Goal: Transaction & Acquisition: Purchase product/service

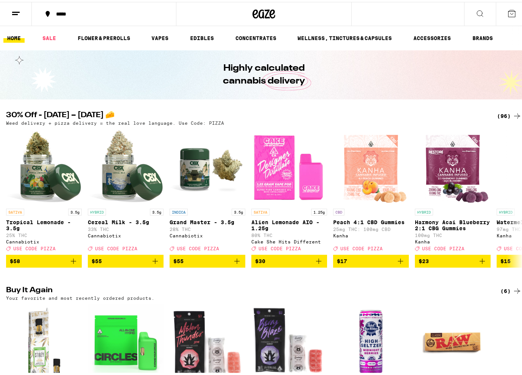
click at [502, 113] on div "(96)" at bounding box center [509, 114] width 25 height 9
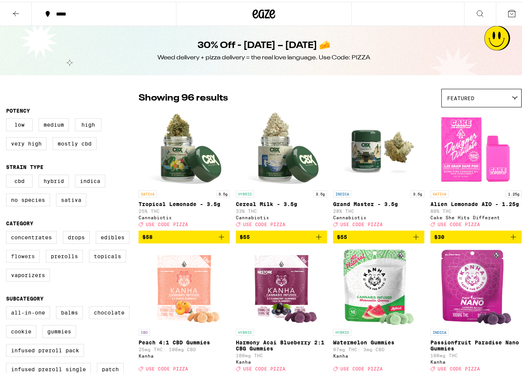
click at [22, 261] on label "Flowers" at bounding box center [23, 254] width 34 height 13
click at [8, 231] on input "Flowers" at bounding box center [8, 230] width 0 height 0
checkbox input "true"
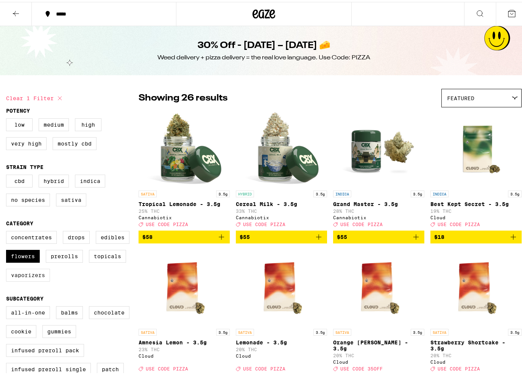
click at [22, 280] on label "Vaporizers" at bounding box center [28, 273] width 44 height 13
click at [8, 231] on input "Vaporizers" at bounding box center [8, 230] width 0 height 0
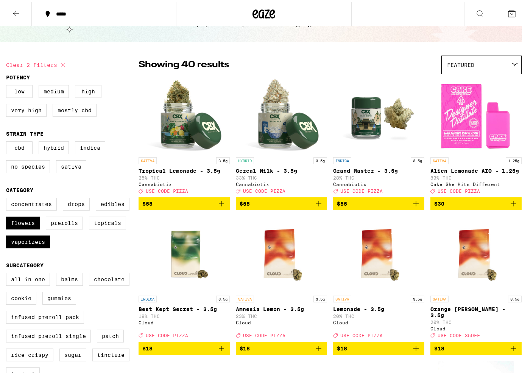
scroll to position [30, 0]
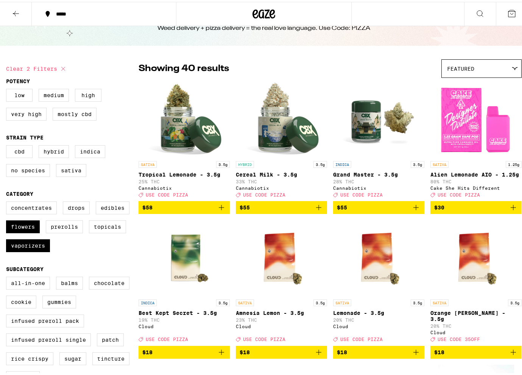
click at [510, 210] on icon "Add to bag" at bounding box center [512, 205] width 9 height 9
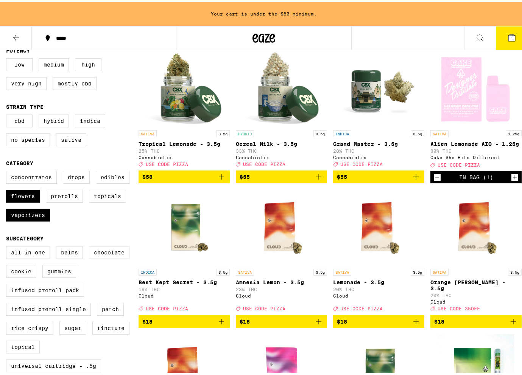
scroll to position [192, 0]
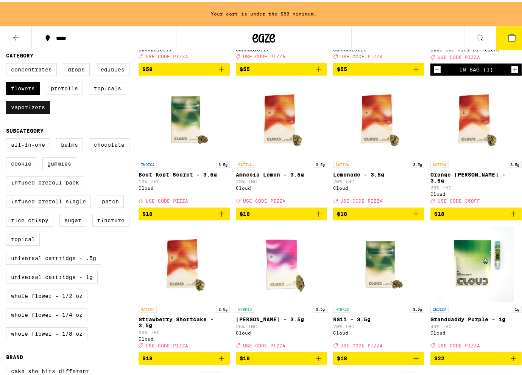
click at [29, 112] on label "Vaporizers" at bounding box center [28, 105] width 44 height 13
click at [8, 63] on input "Vaporizers" at bounding box center [8, 62] width 0 height 0
checkbox input "false"
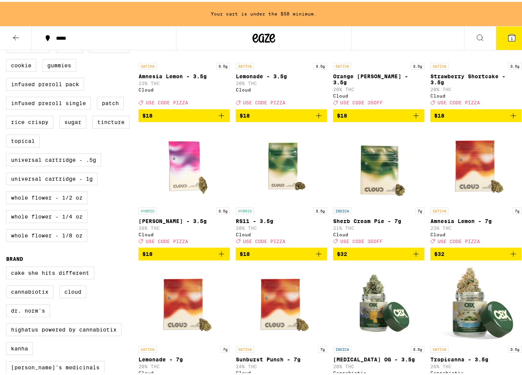
scroll to position [294, 0]
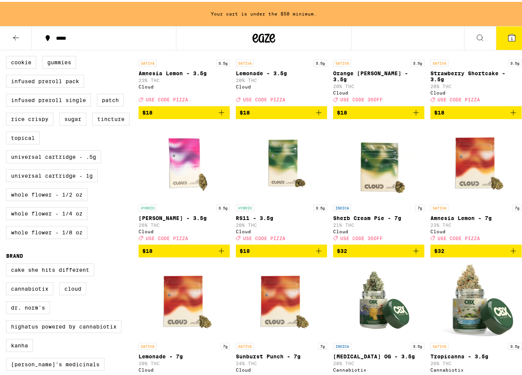
click at [413, 254] on icon "Add to bag" at bounding box center [415, 249] width 9 height 9
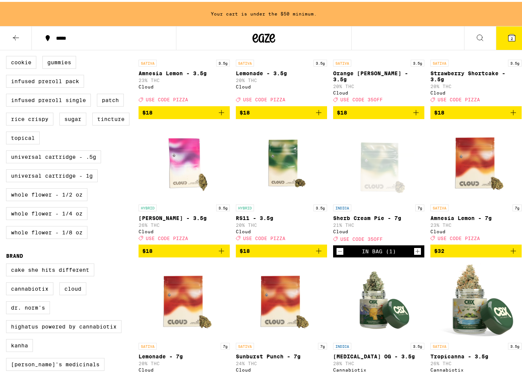
scroll to position [269, 0]
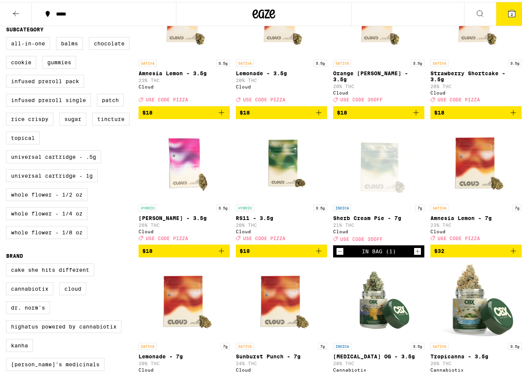
click at [509, 15] on icon at bounding box center [511, 11] width 7 height 7
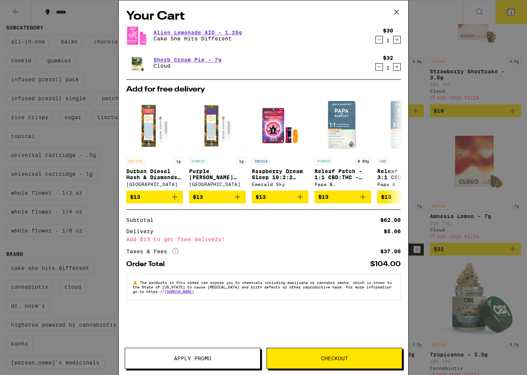
click at [202, 362] on button "Apply Promo" at bounding box center [193, 358] width 136 height 21
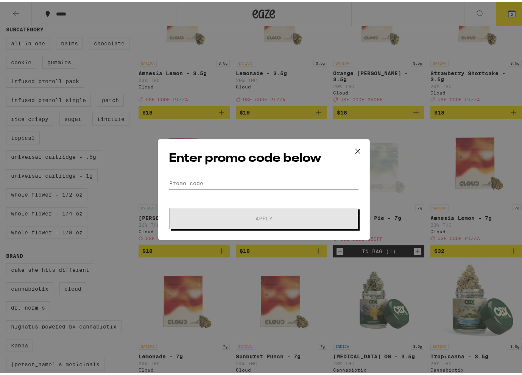
click at [251, 183] on input "Promo Code" at bounding box center [264, 181] width 190 height 11
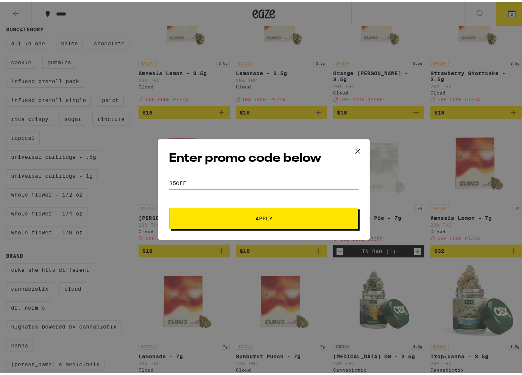
type input "35OFF"
click at [169, 206] on button "Apply" at bounding box center [263, 216] width 188 height 21
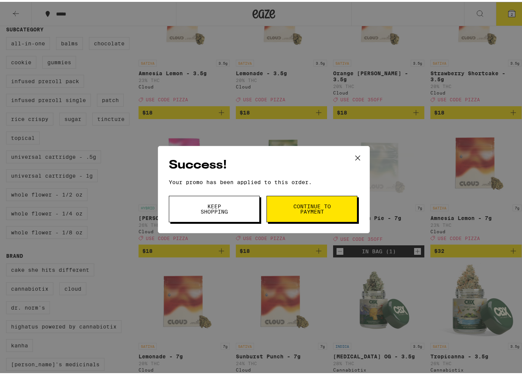
click at [243, 202] on button "Keep Shopping" at bounding box center [214, 207] width 91 height 26
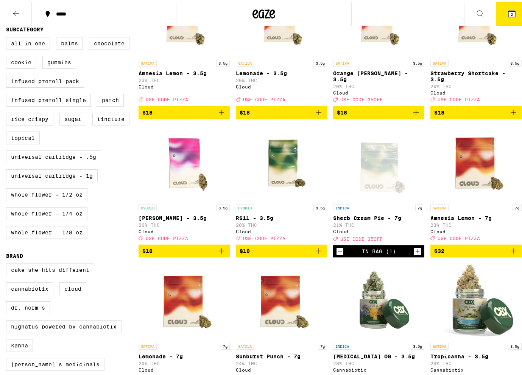
click at [499, 5] on button "2" at bounding box center [512, 11] width 32 height 23
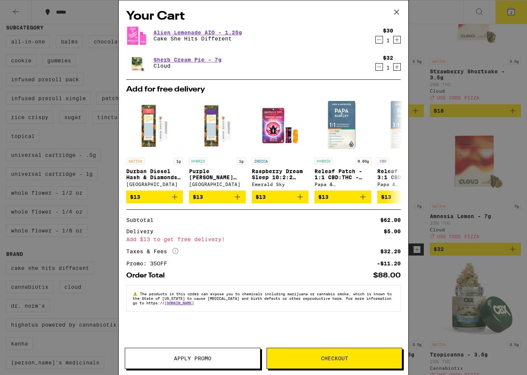
click at [180, 362] on button "Apply Promo" at bounding box center [193, 358] width 136 height 21
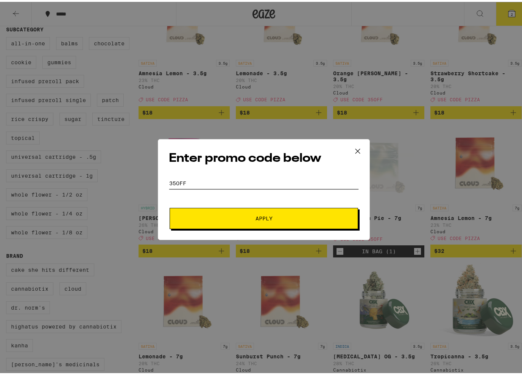
click at [240, 177] on input "35OFF" at bounding box center [264, 181] width 190 height 11
type input "PIZZA"
click at [169, 206] on button "Apply" at bounding box center [263, 216] width 188 height 21
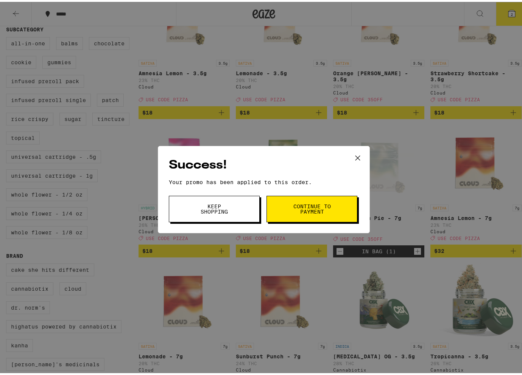
click at [303, 205] on span "Continue to payment" at bounding box center [311, 207] width 39 height 11
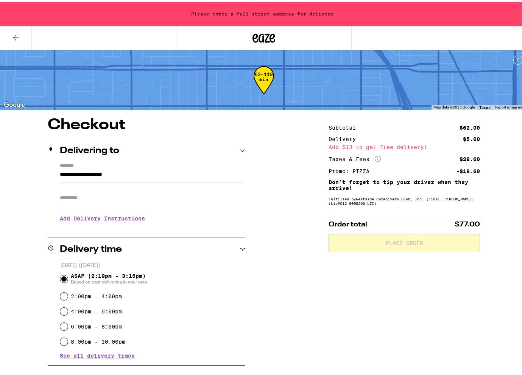
click at [2, 41] on button at bounding box center [16, 37] width 32 height 24
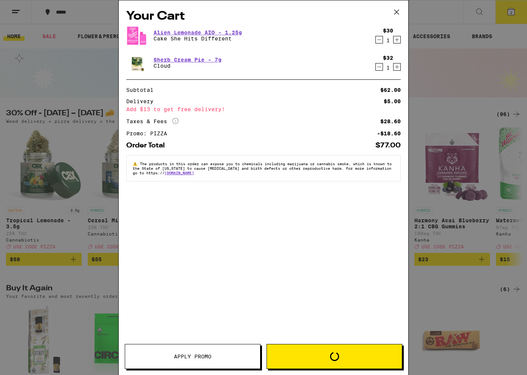
click at [379, 67] on icon "Decrement" at bounding box center [379, 66] width 7 height 9
click at [379, 44] on icon "Decrement" at bounding box center [379, 39] width 7 height 9
click at [379, 162] on span "The products in this order can expose you to chemicals including marijuana or c…" at bounding box center [262, 169] width 259 height 14
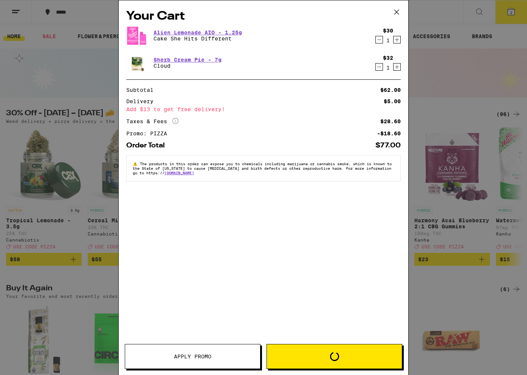
click at [379, 162] on span "The products in this order can expose you to chemicals including marijuana or c…" at bounding box center [262, 169] width 259 height 14
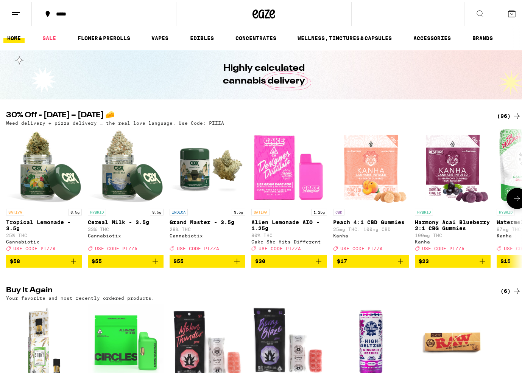
click at [317, 264] on icon "Add to bag" at bounding box center [318, 259] width 9 height 9
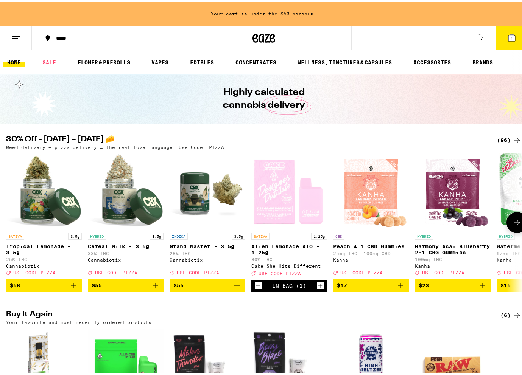
click at [512, 225] on icon at bounding box center [516, 220] width 9 height 9
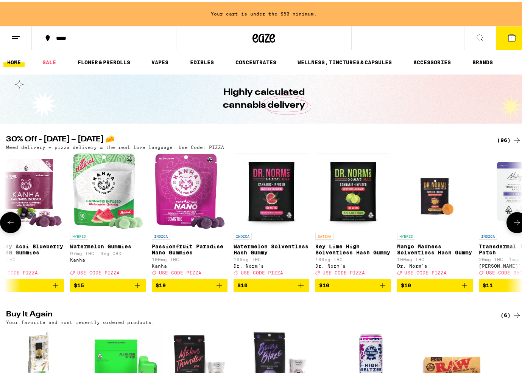
scroll to position [0, 427]
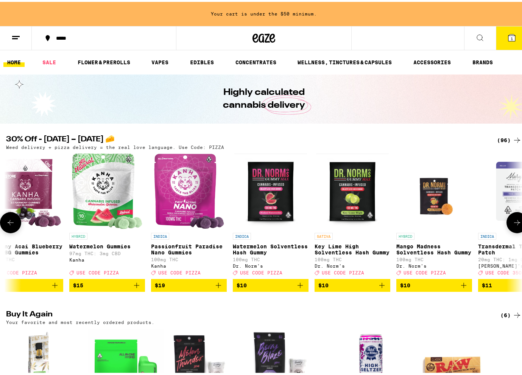
click at [8, 222] on icon at bounding box center [10, 220] width 9 height 9
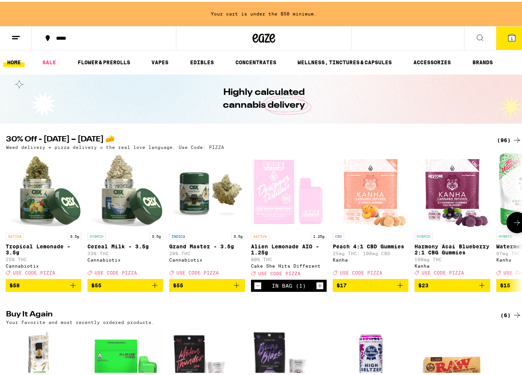
scroll to position [0, 0]
click at [503, 138] on div "(96)" at bounding box center [509, 138] width 25 height 9
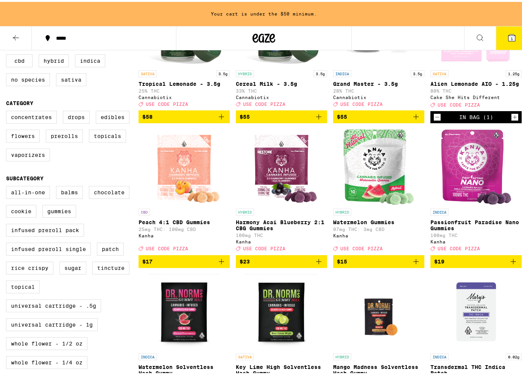
scroll to position [189, 0]
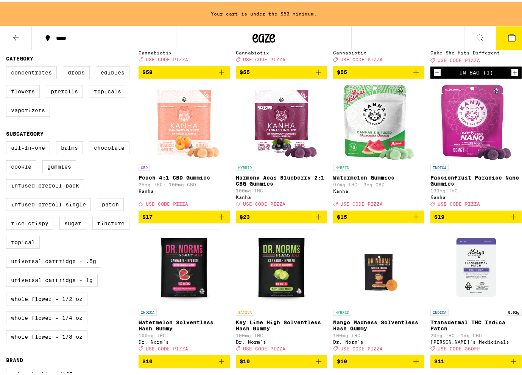
click at [72, 323] on label "Whole Flower - 1/4 oz" at bounding box center [46, 316] width 81 height 13
click at [8, 141] on input "Whole Flower - 1/4 oz" at bounding box center [8, 141] width 0 height 0
checkbox input "true"
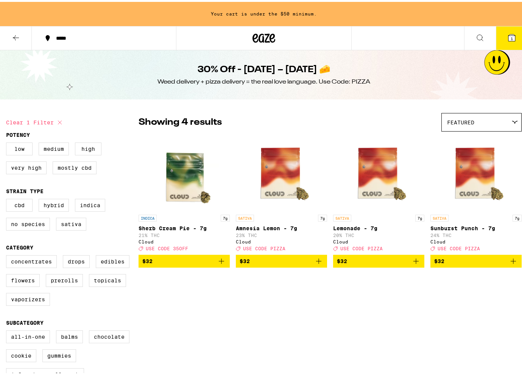
click at [508, 262] on icon "Add to bag" at bounding box center [512, 259] width 9 height 9
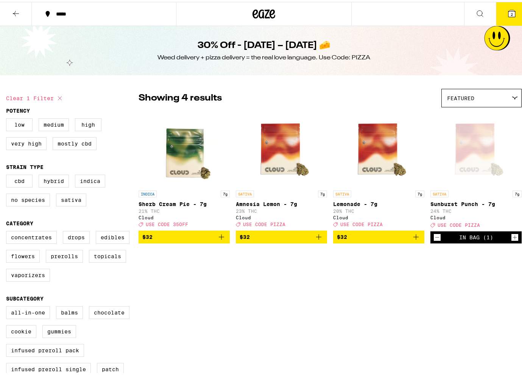
click at [508, 8] on icon at bounding box center [511, 11] width 7 height 7
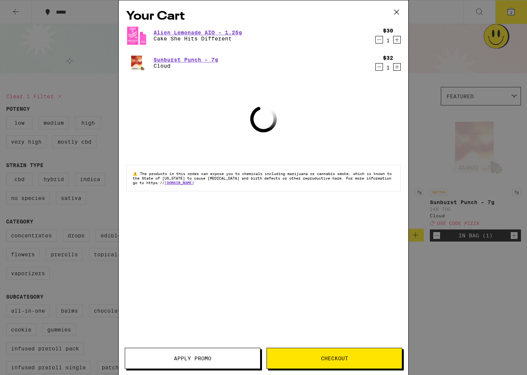
click at [192, 357] on span "Apply Promo" at bounding box center [192, 358] width 37 height 5
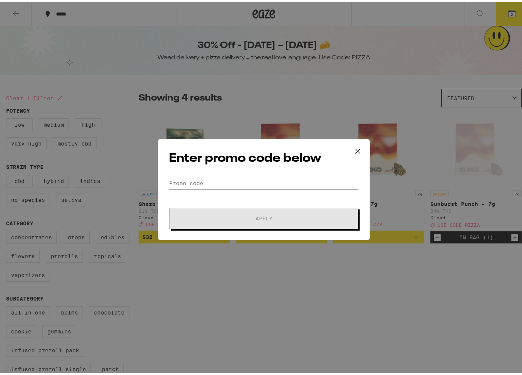
click at [244, 183] on input "Promo Code" at bounding box center [264, 181] width 190 height 11
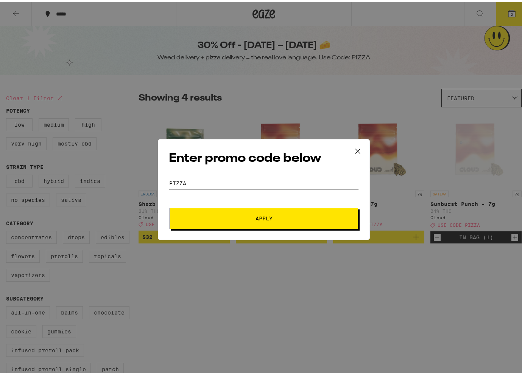
type input "PIZZA"
click at [169, 206] on button "Apply" at bounding box center [263, 216] width 188 height 21
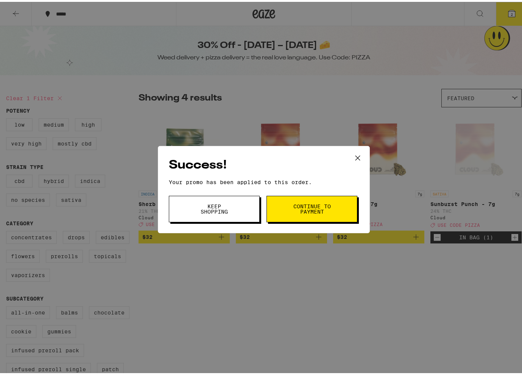
click at [303, 205] on span "Continue to payment" at bounding box center [311, 207] width 39 height 11
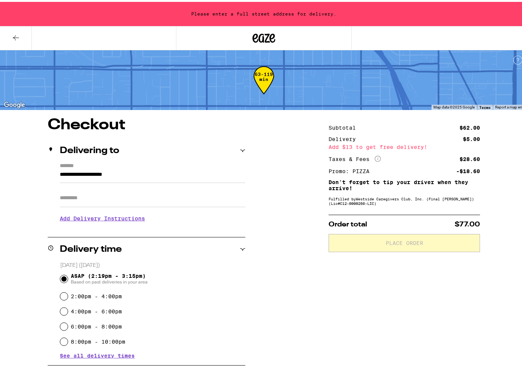
click at [102, 201] on input "Apt/Suite" at bounding box center [152, 196] width 185 height 18
click at [99, 171] on input "**********" at bounding box center [152, 174] width 185 height 13
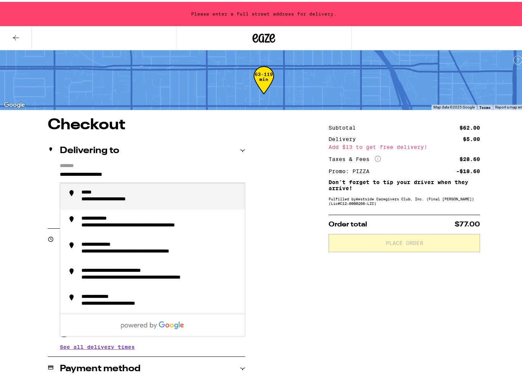
click at [99, 171] on input "**********" at bounding box center [152, 174] width 185 height 13
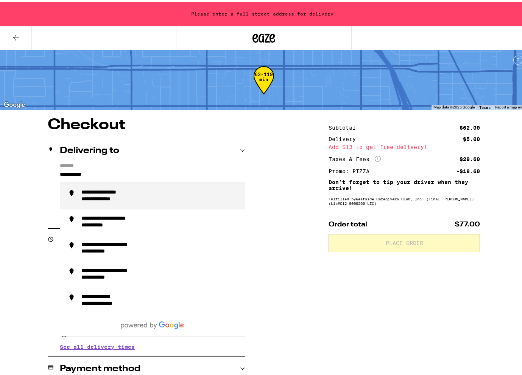
click at [111, 197] on div "**********" at bounding box center [159, 195] width 157 height 14
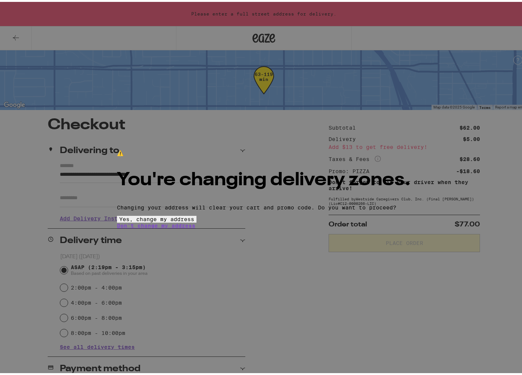
click at [109, 198] on div "⚠️ You're changing delivery zones. Changing your address will clear your cart a…" at bounding box center [263, 187] width 527 height 375
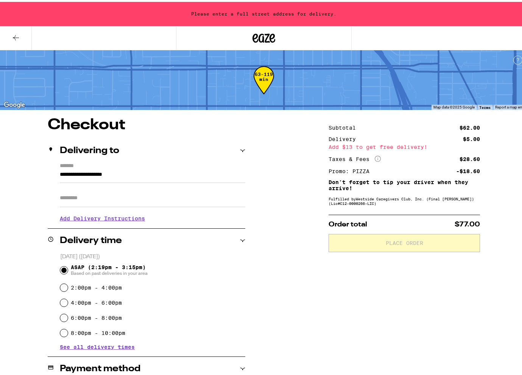
click at [113, 174] on input "**********" at bounding box center [152, 174] width 185 height 13
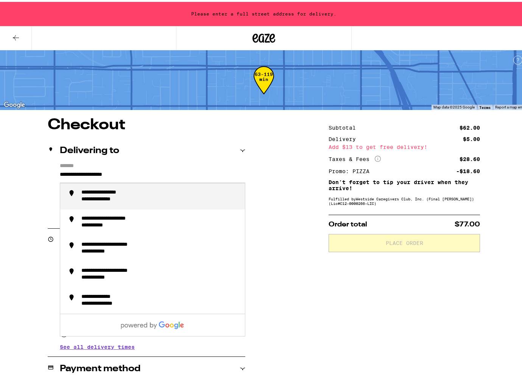
click at [113, 174] on input "**********" at bounding box center [152, 174] width 185 height 13
click at [123, 202] on div "**********" at bounding box center [106, 197] width 51 height 7
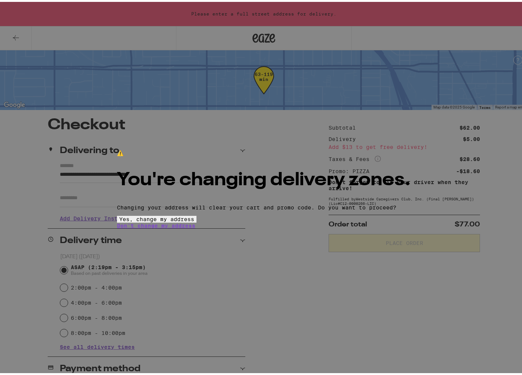
click at [194, 221] on span "Yes, change my address" at bounding box center [156, 218] width 75 height 6
type input "**********"
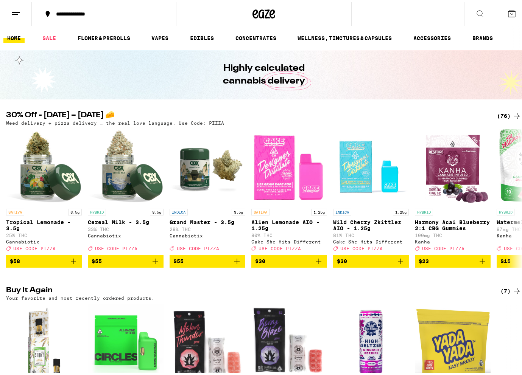
click at [511, 12] on button at bounding box center [512, 11] width 32 height 23
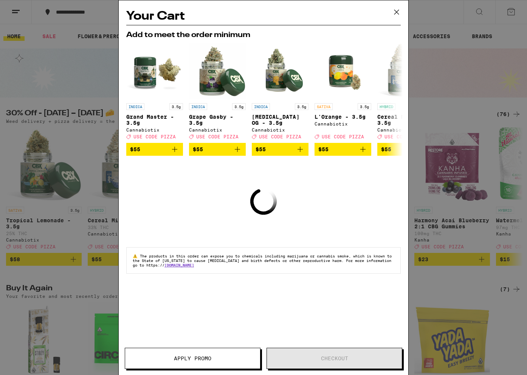
click at [468, 153] on div "Your Cart Add to meet the order minimum INDICA 3.5g Grand Master - 3.5g Cannabi…" at bounding box center [263, 187] width 527 height 375
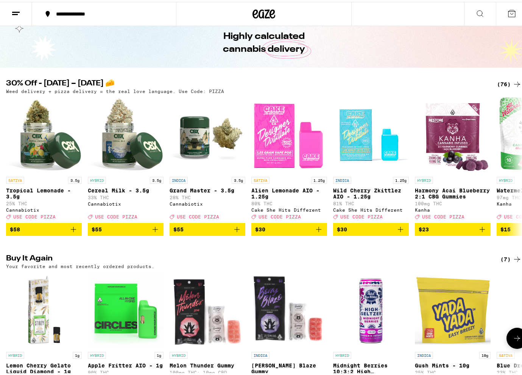
scroll to position [24, 0]
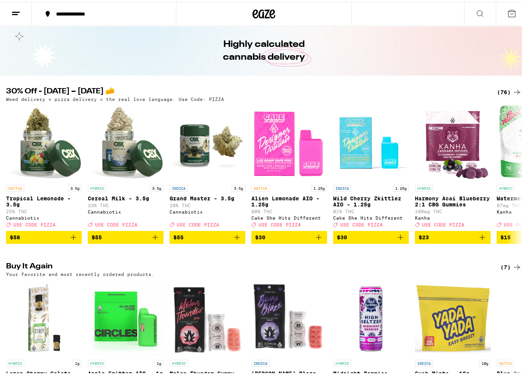
click at [499, 92] on div "(76)" at bounding box center [509, 90] width 25 height 9
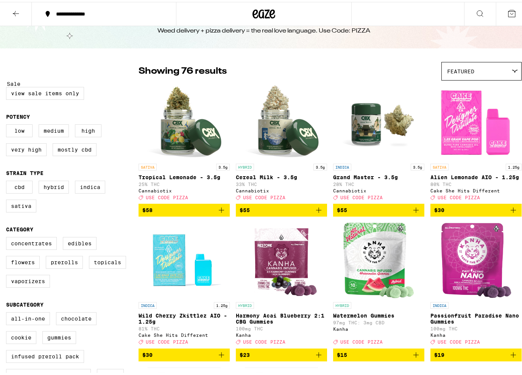
scroll to position [67, 0]
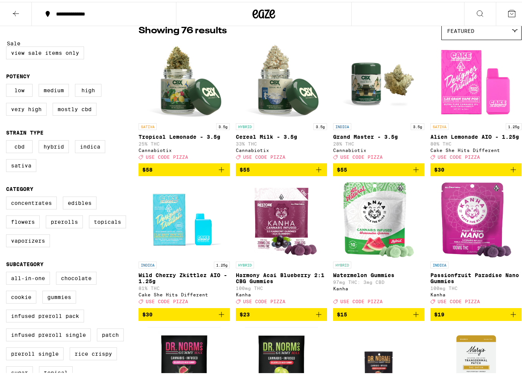
click at [223, 317] on icon "Add to bag" at bounding box center [221, 312] width 9 height 9
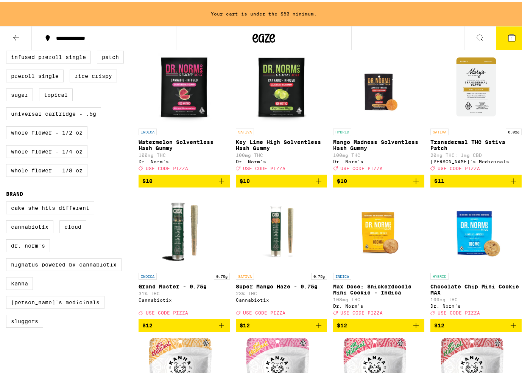
scroll to position [411, 0]
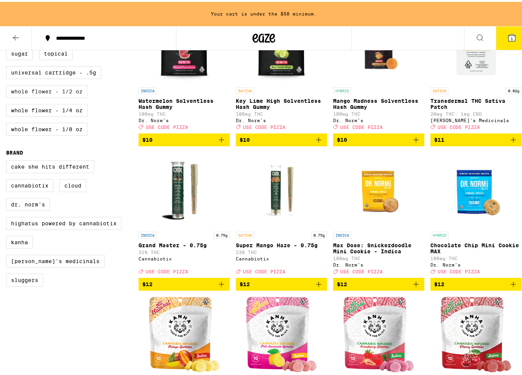
click at [72, 96] on label "Whole Flower - 1/2 oz" at bounding box center [46, 89] width 81 height 13
checkbox input "true"
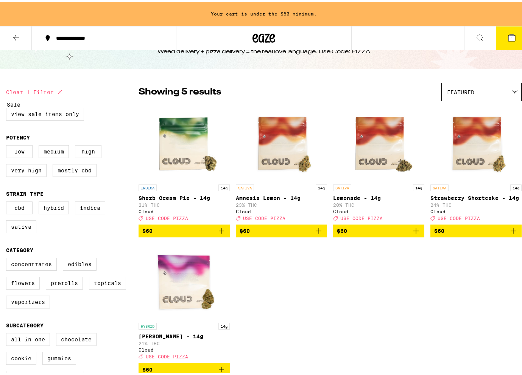
scroll to position [40, 0]
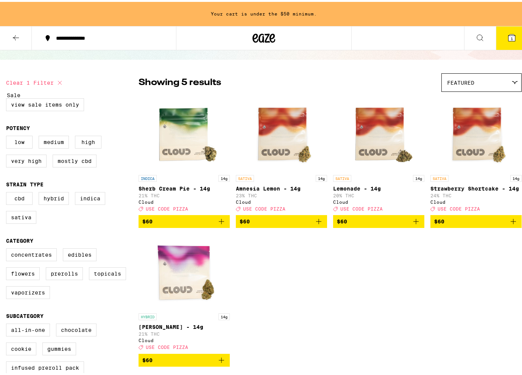
click at [510, 224] on icon "Add to bag" at bounding box center [512, 219] width 9 height 9
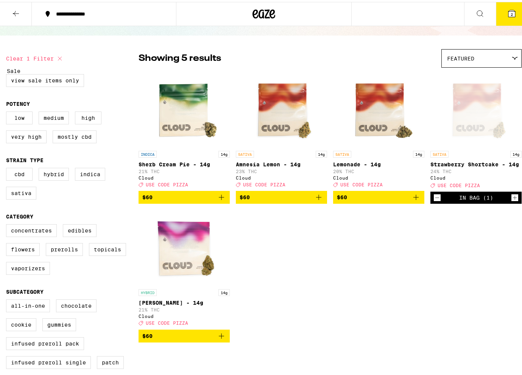
scroll to position [16, 0]
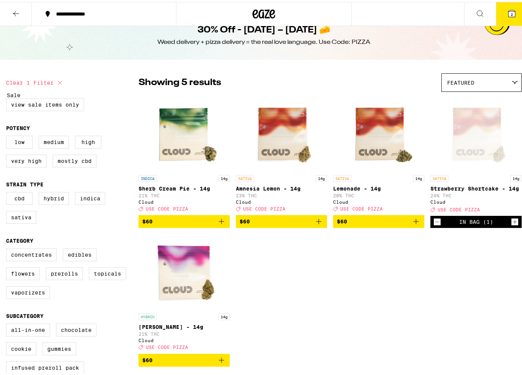
click at [510, 11] on span "2" at bounding box center [511, 12] width 2 height 5
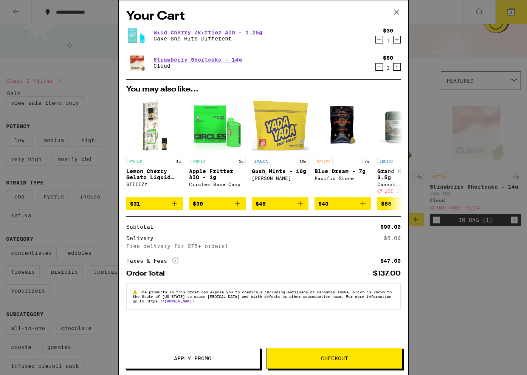
click at [188, 358] on span "Apply Promo" at bounding box center [192, 358] width 37 height 5
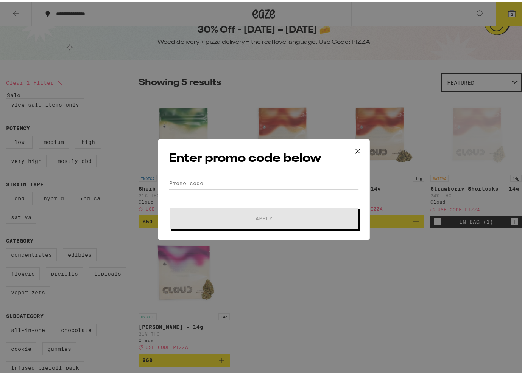
click at [220, 176] on input "Promo Code" at bounding box center [264, 181] width 190 height 11
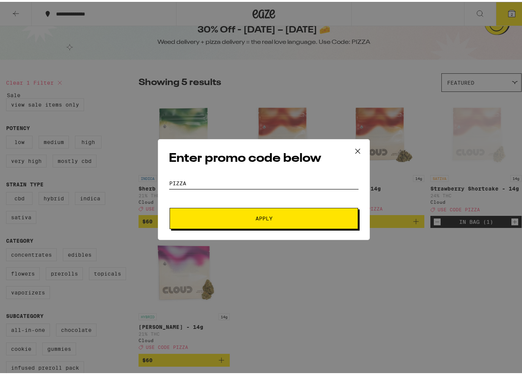
type input "PIZZA"
click at [169, 206] on button "Apply" at bounding box center [263, 216] width 188 height 21
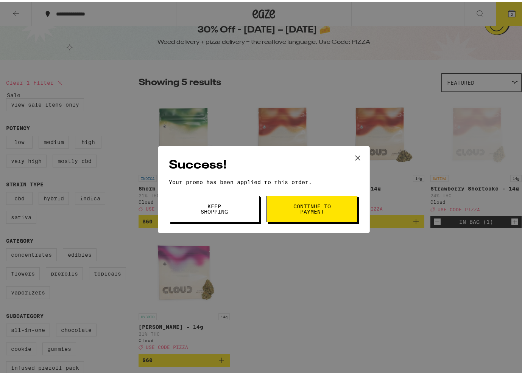
click at [318, 210] on span "Continue to payment" at bounding box center [311, 207] width 39 height 11
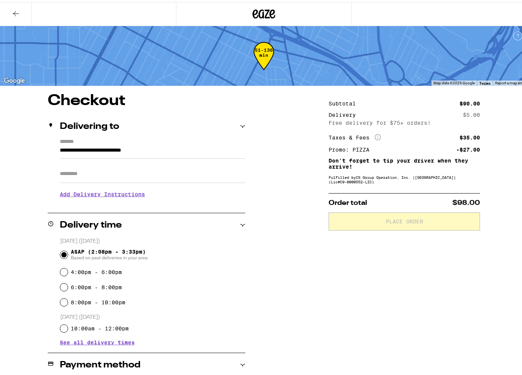
click at [117, 179] on input "Apt/Suite" at bounding box center [152, 172] width 185 height 18
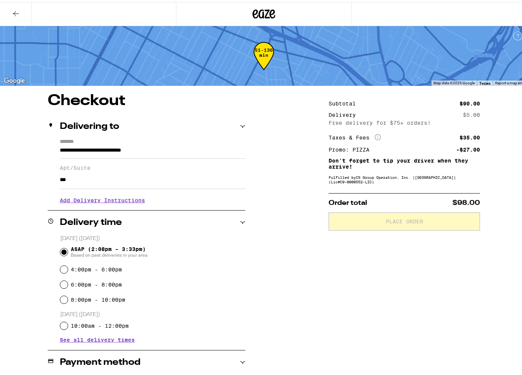
type input "***"
click at [100, 201] on h3 "Add Delivery Instructions" at bounding box center [152, 198] width 185 height 17
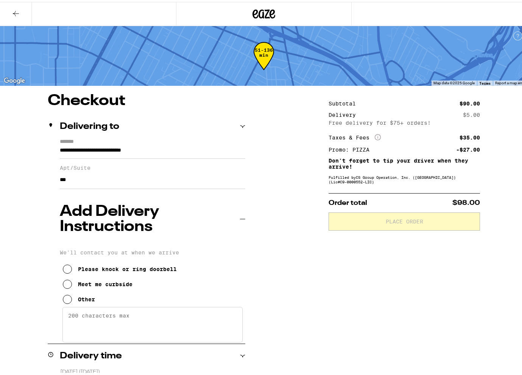
click at [88, 280] on div "Meet me curbside" at bounding box center [105, 283] width 54 height 6
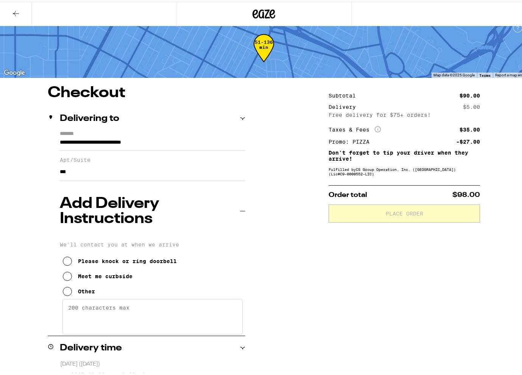
scroll to position [10, 0]
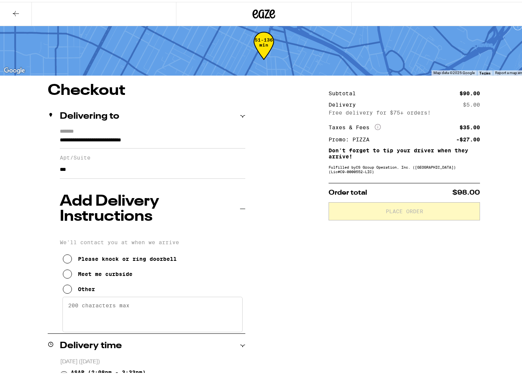
click at [82, 172] on input "***" at bounding box center [152, 168] width 185 height 18
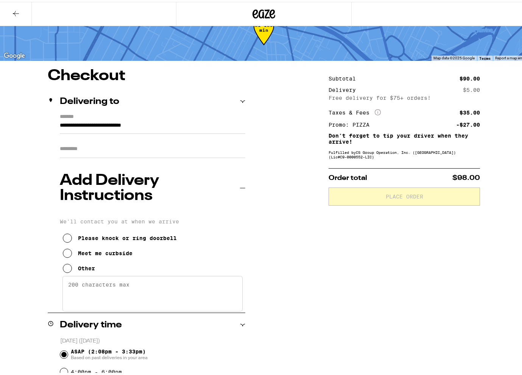
click at [296, 251] on div "**********" at bounding box center [263, 343] width 527 height 552
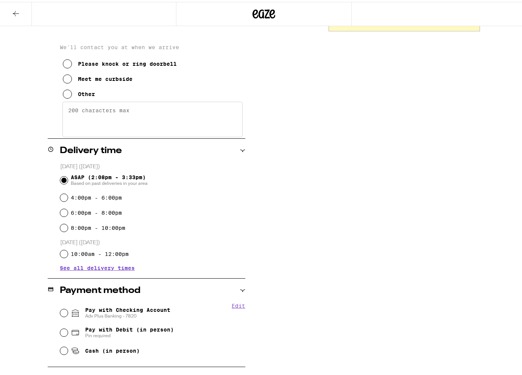
scroll to position [200, 0]
click at [62, 307] on input "Pay with Checking Account Adv Plus Banking - 7820" at bounding box center [64, 311] width 8 height 8
radio input "true"
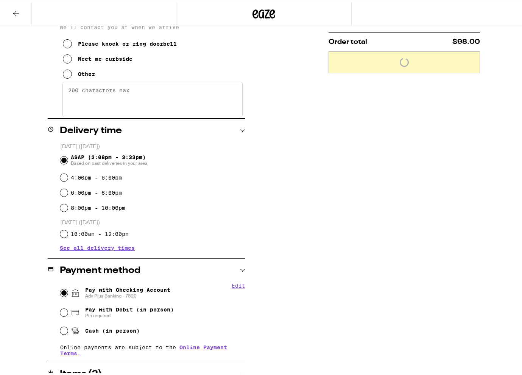
scroll to position [0, 0]
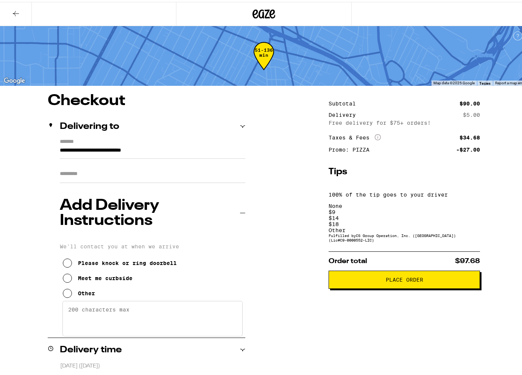
click at [467, 225] on div "Other" at bounding box center [403, 228] width 151 height 6
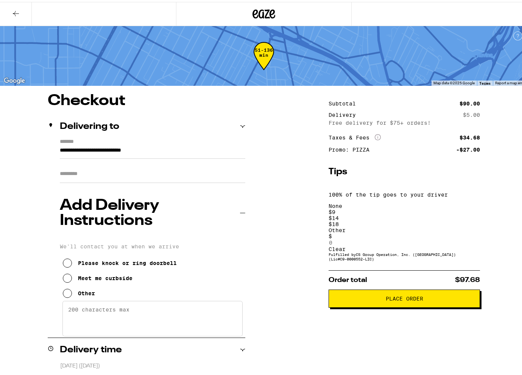
click at [367, 238] on input at bounding box center [363, 241] width 70 height 7
type input "5"
click at [304, 289] on div "**********" at bounding box center [263, 375] width 527 height 567
click at [392, 294] on span "Place Order" at bounding box center [404, 296] width 37 height 5
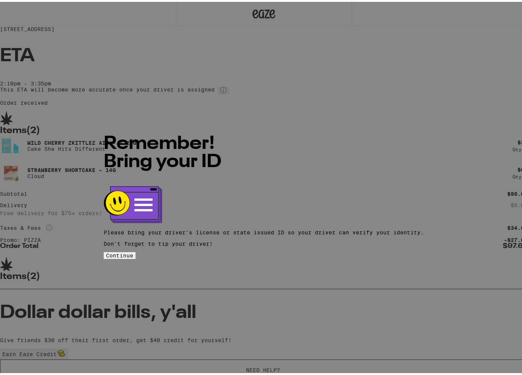
click at [133, 251] on span "Continue" at bounding box center [119, 254] width 27 height 6
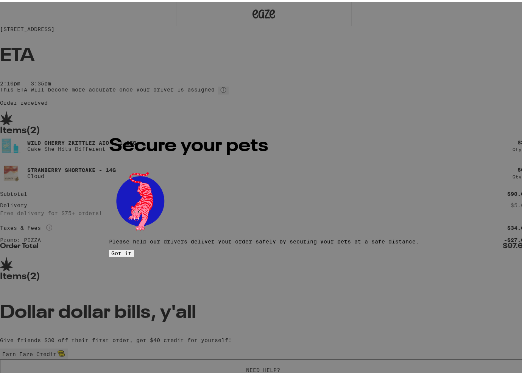
click at [134, 248] on button "Got it" at bounding box center [121, 251] width 25 height 7
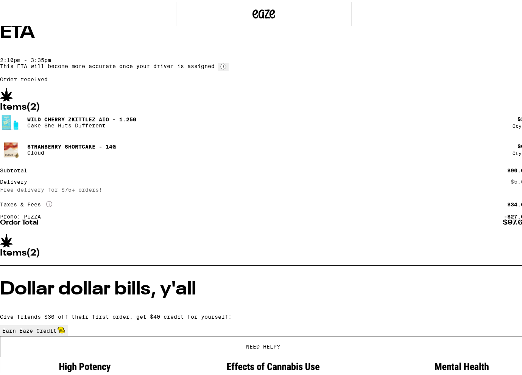
scroll to position [39, 0]
